Goal: Find specific page/section: Find specific page/section

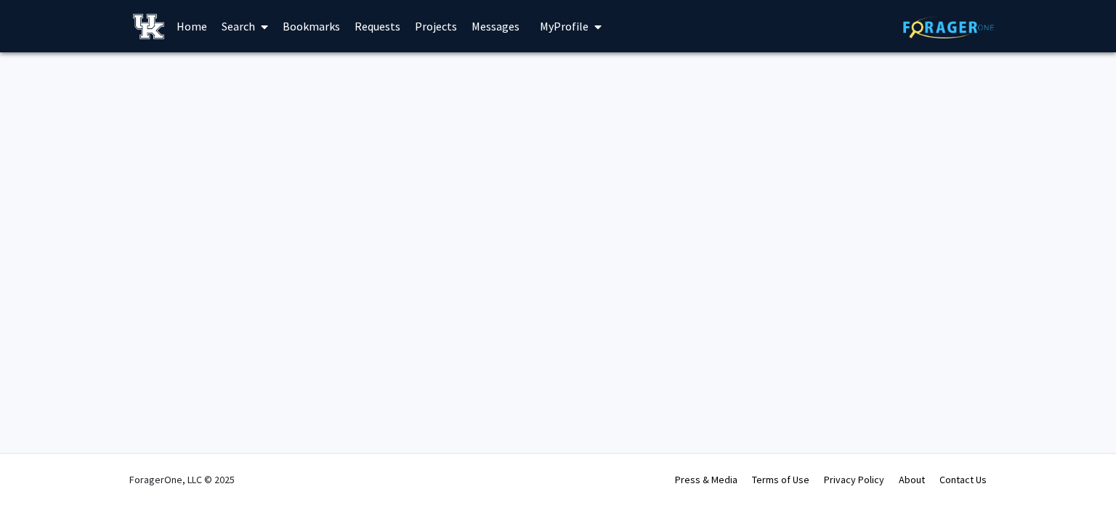
click at [237, 23] on link "Search" at bounding box center [244, 26] width 61 height 51
click at [247, 58] on span "Faculty/Staff" at bounding box center [267, 66] width 107 height 29
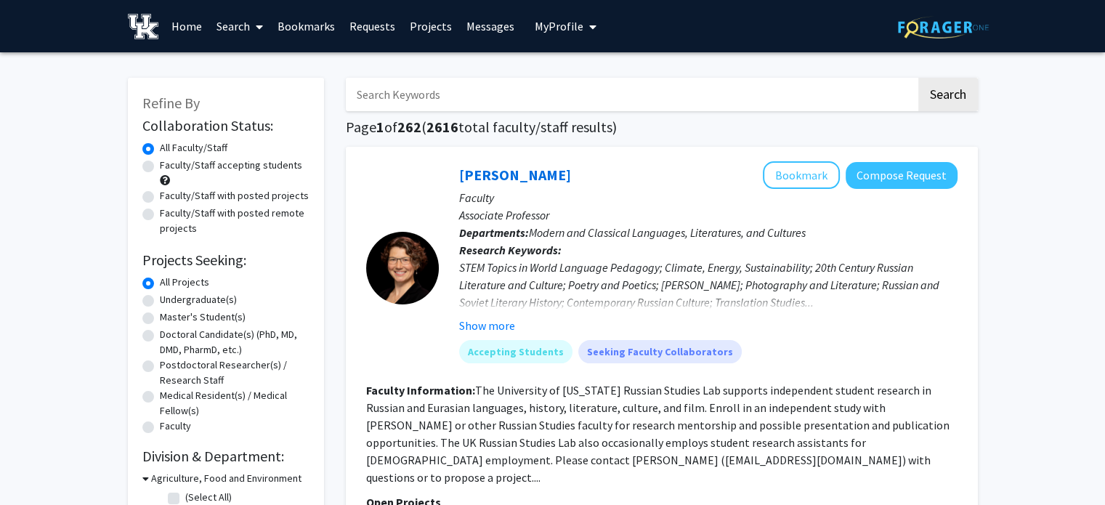
click at [398, 97] on input "Search Keywords" at bounding box center [631, 94] width 570 height 33
click at [918, 78] on button "Search" at bounding box center [948, 94] width 60 height 33
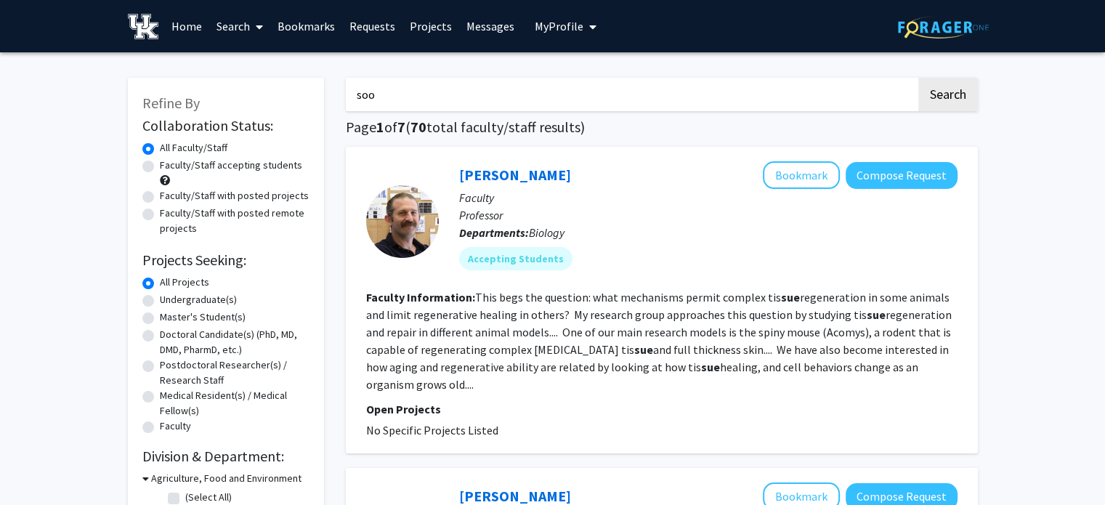
type input "soo"
click at [918, 78] on button "Search" at bounding box center [948, 94] width 60 height 33
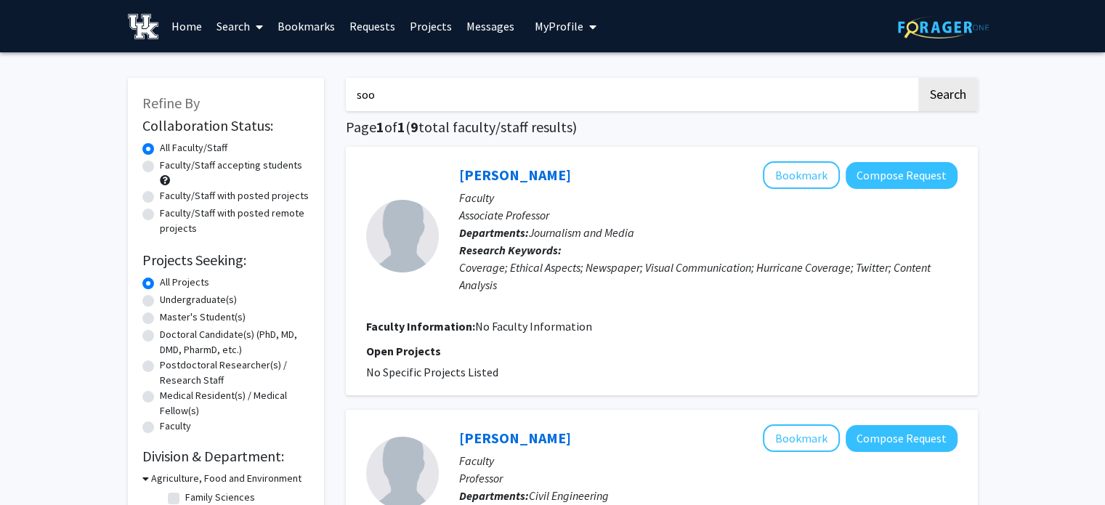
click at [368, 24] on link "Requests" at bounding box center [372, 26] width 60 height 51
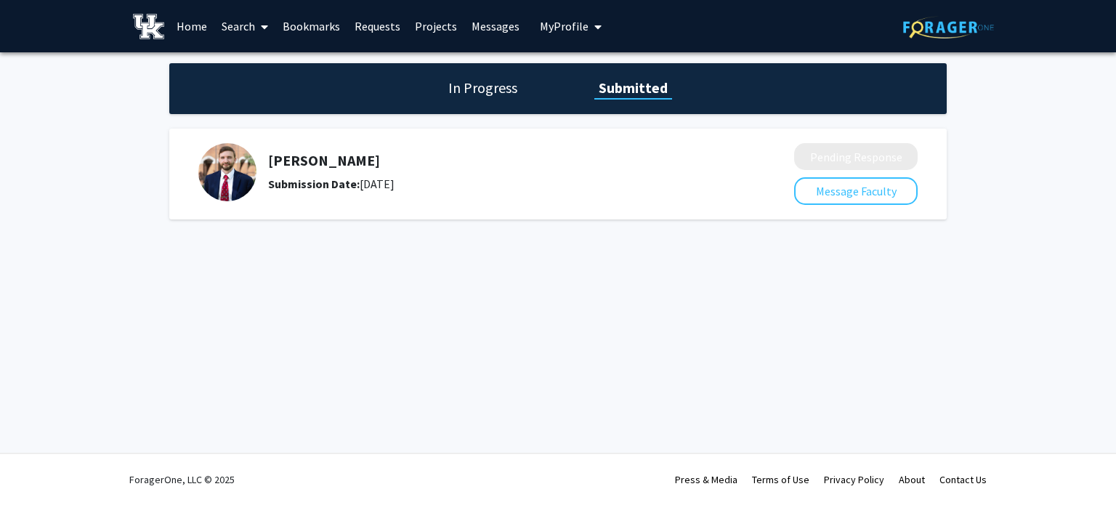
click at [312, 20] on link "Bookmarks" at bounding box center [311, 26] width 72 height 51
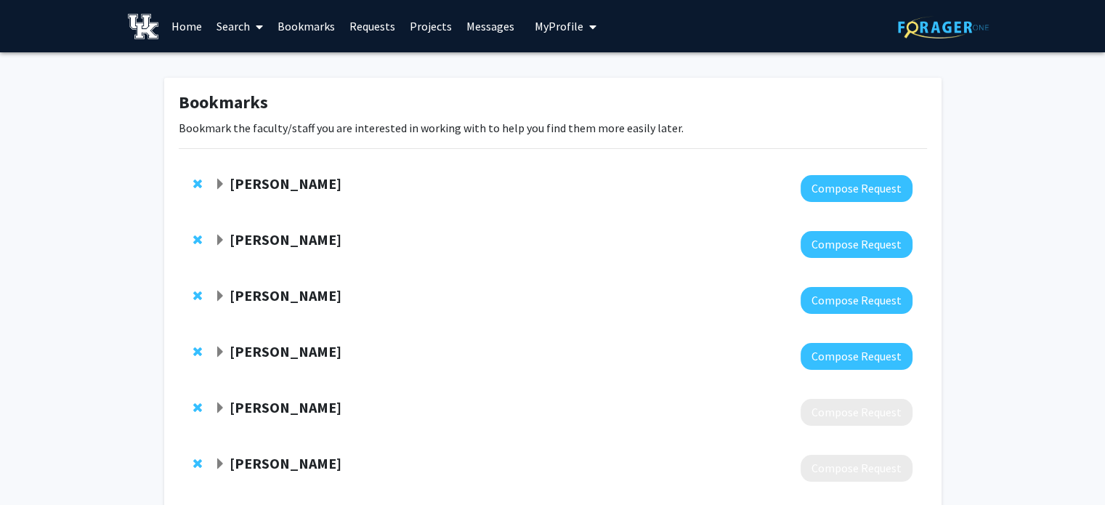
click at [224, 185] on span "Expand Kelly Pennell Bookmark" at bounding box center [220, 185] width 12 height 12
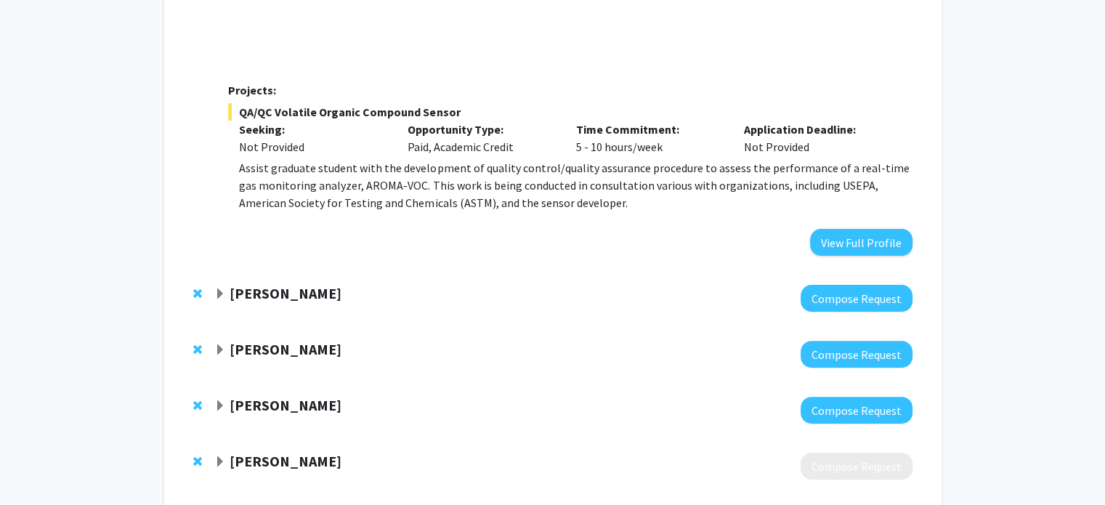
scroll to position [509, 0]
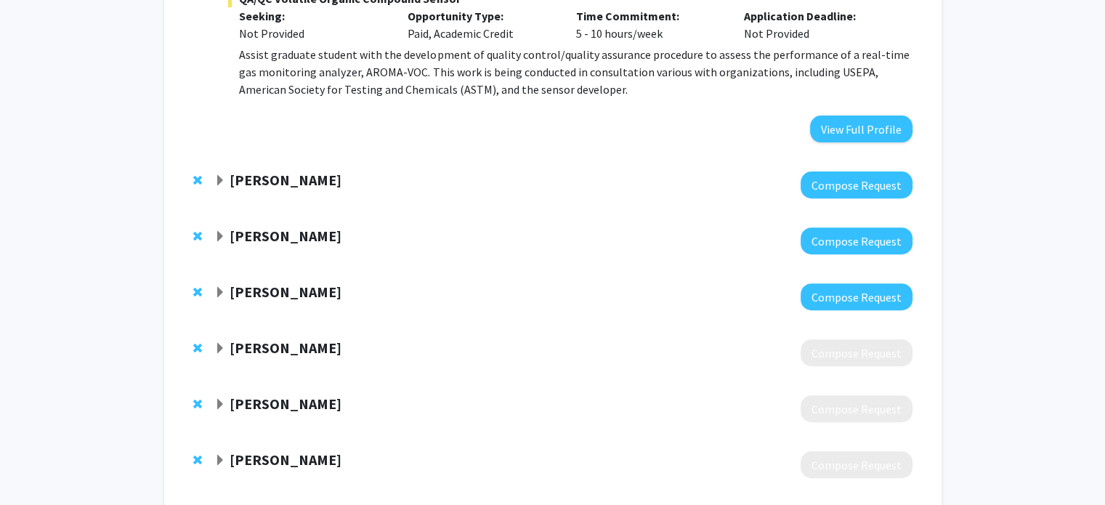
click at [229, 242] on div "Hasan Poonawala" at bounding box center [371, 236] width 314 height 18
click at [230, 236] on strong "Hasan Poonawala" at bounding box center [286, 236] width 112 height 18
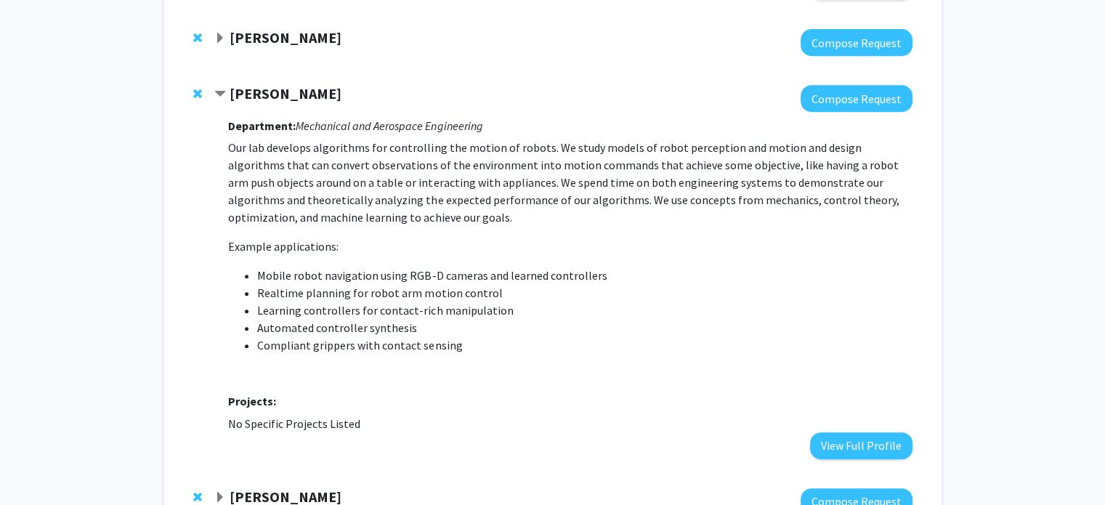
scroll to position [654, 0]
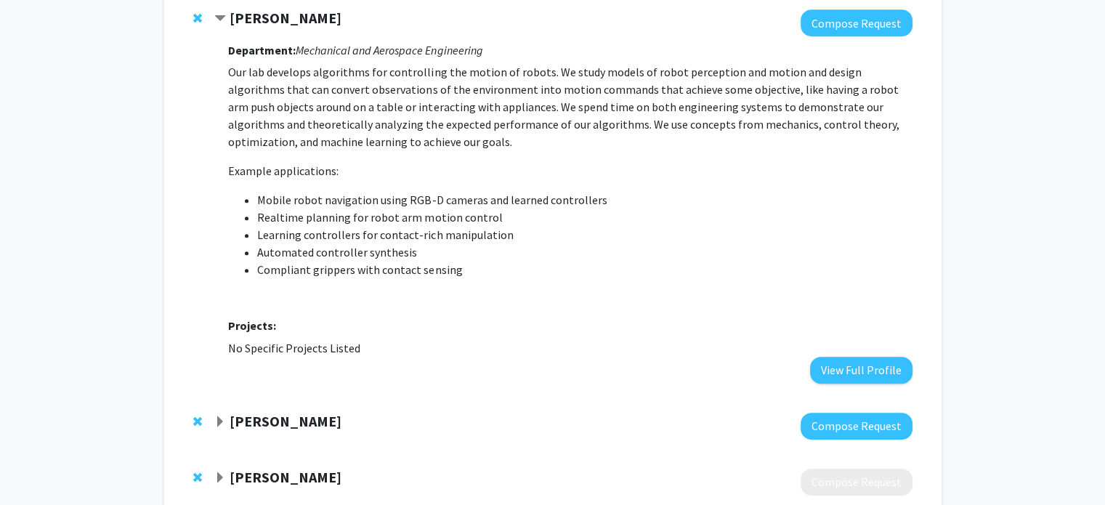
click at [258, 426] on strong "[PERSON_NAME]" at bounding box center [286, 421] width 112 height 18
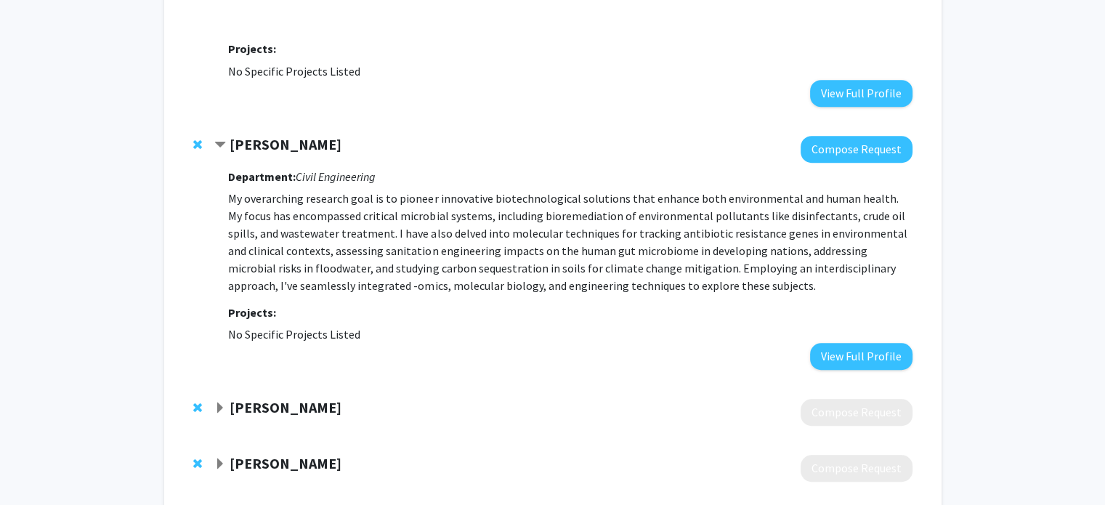
scroll to position [1017, 0]
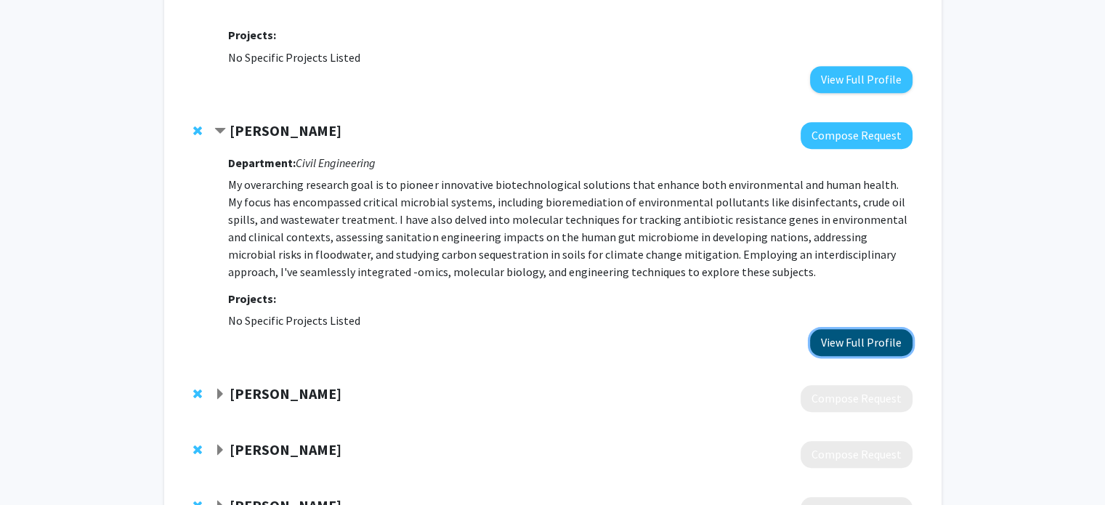
click at [871, 332] on button "View Full Profile" at bounding box center [861, 342] width 102 height 27
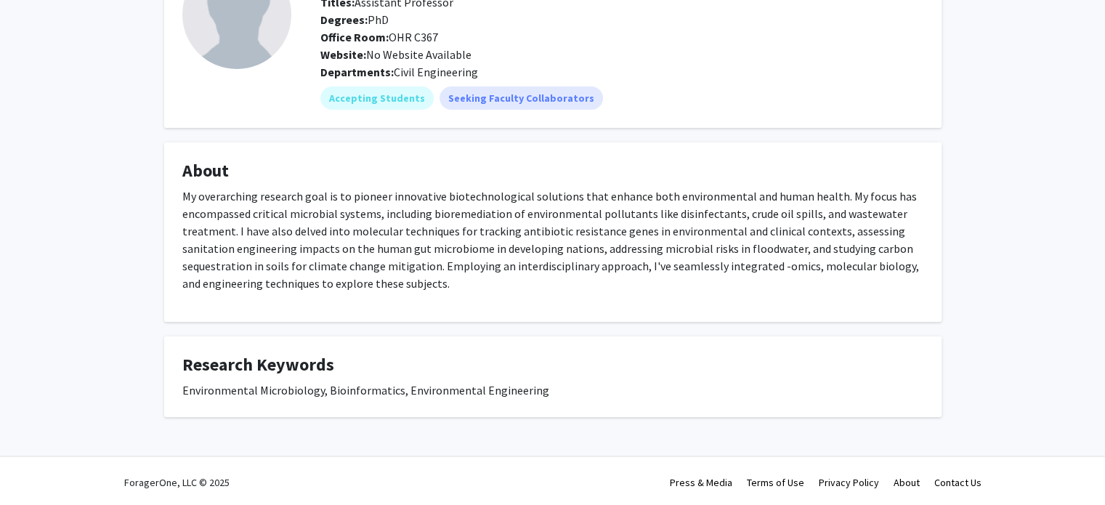
scroll to position [123, 0]
